Goal: Task Accomplishment & Management: Manage account settings

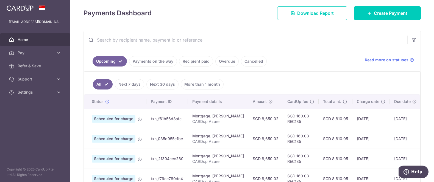
scroll to position [0, 8]
click at [39, 98] on link "Settings" at bounding box center [35, 92] width 70 height 13
click at [27, 120] on span "Logout" at bounding box center [36, 118] width 36 height 5
